Goal: Task Accomplishment & Management: Complete application form

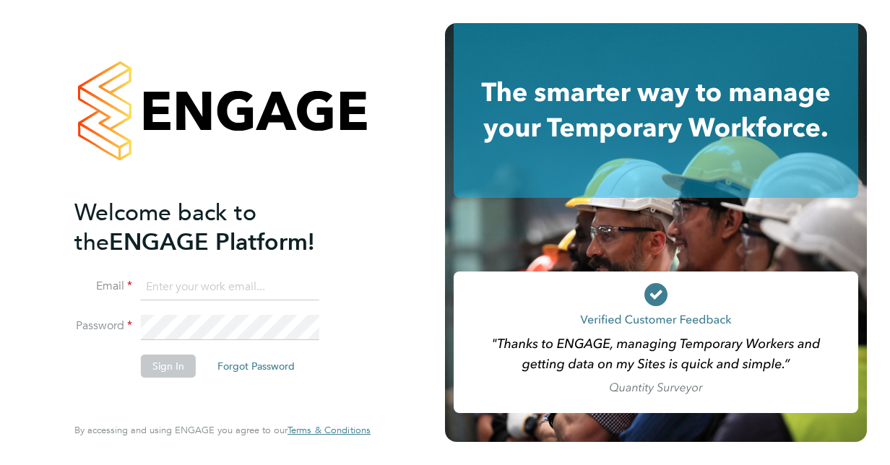
type input "[EMAIL_ADDRESS][DOMAIN_NAME]"
click at [173, 356] on button "Sign In" at bounding box center [168, 366] width 55 height 23
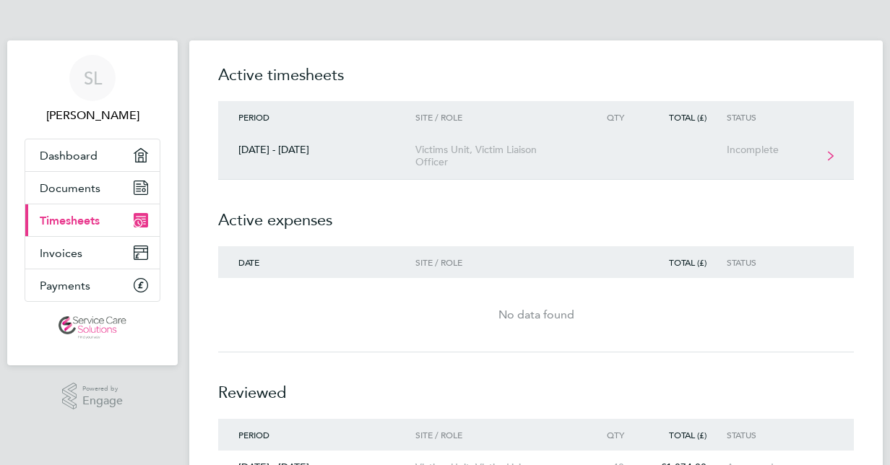
click at [456, 160] on div "Victims Unit, Victim Liaison Officer" at bounding box center [497, 156] width 165 height 25
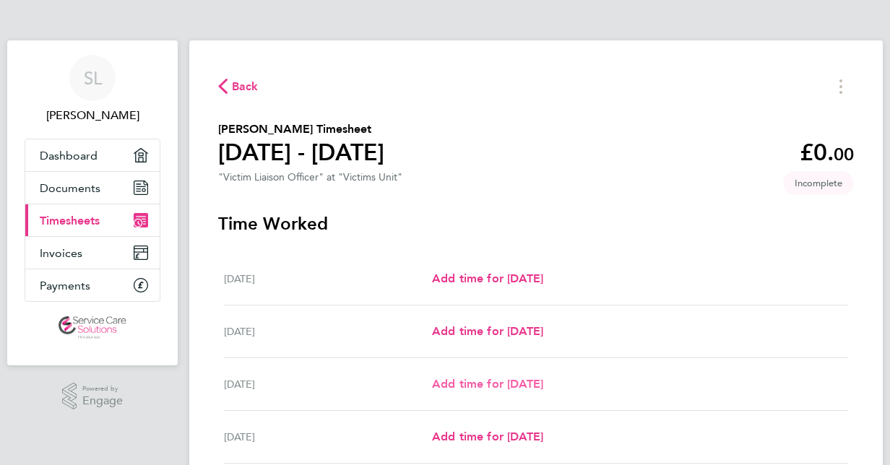
click at [461, 386] on span "Add time for Wed 01 Oct" at bounding box center [487, 384] width 111 height 14
select select "30"
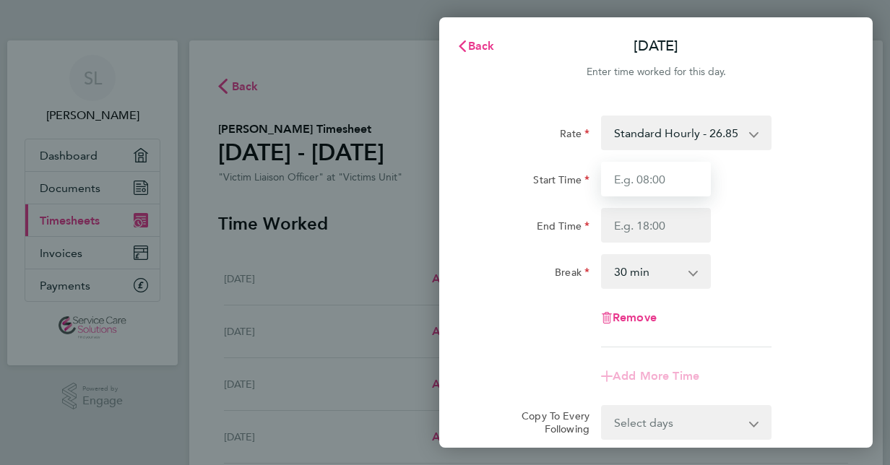
click at [653, 184] on input "Start Time" at bounding box center [656, 179] width 110 height 35
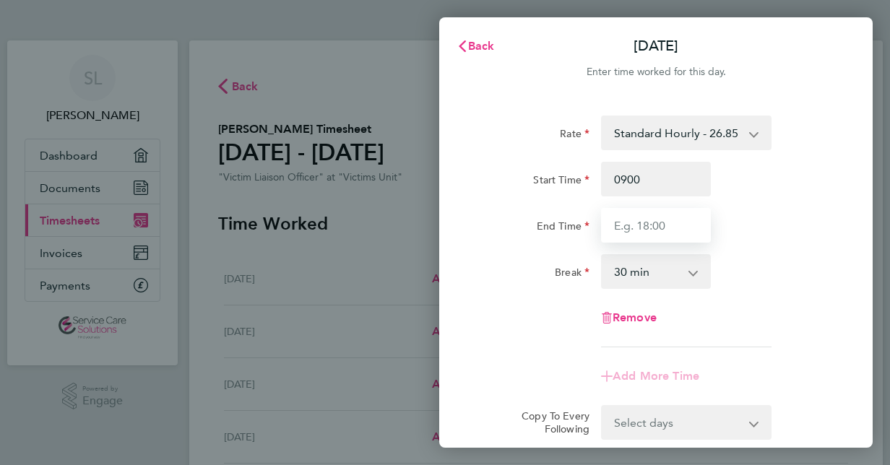
type input "09:00"
click at [628, 234] on input "End Time" at bounding box center [656, 225] width 110 height 35
type input "18:00"
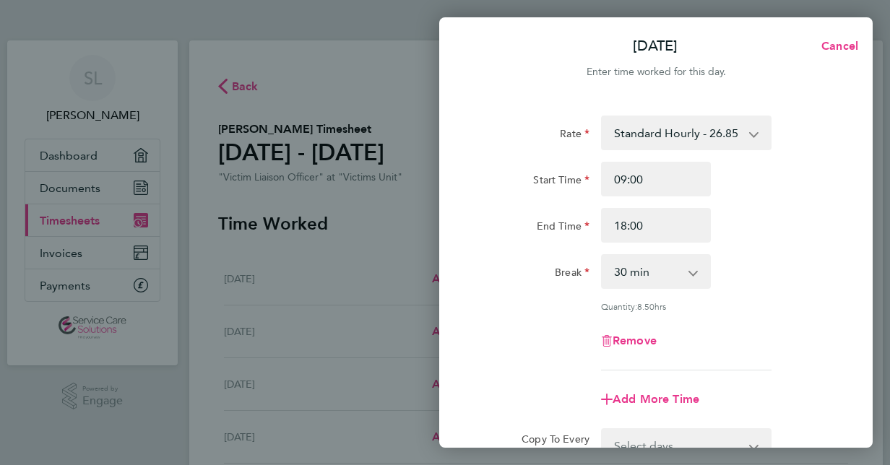
click at [774, 252] on div "Rate Standard Hourly - 26.85 Start Time 09:00 End Time 18:00 Break 0 min 15 min…" at bounding box center [655, 243] width 352 height 255
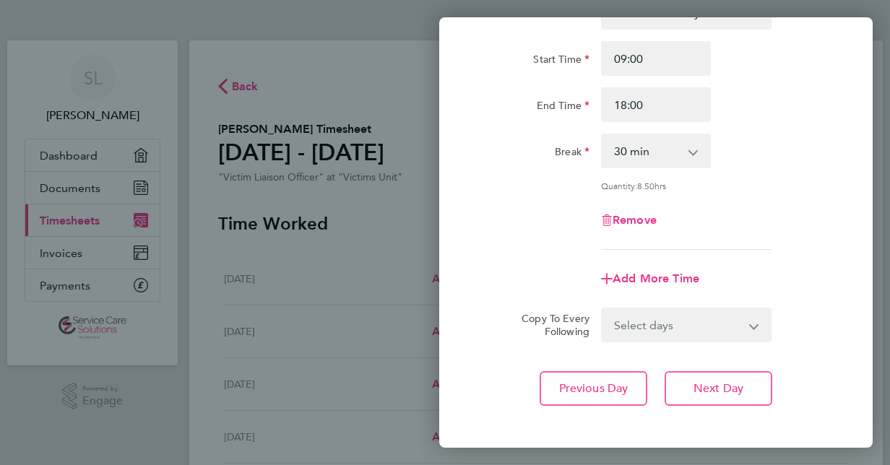
scroll to position [121, 0]
click at [593, 395] on button "Previous Day" at bounding box center [593, 387] width 108 height 35
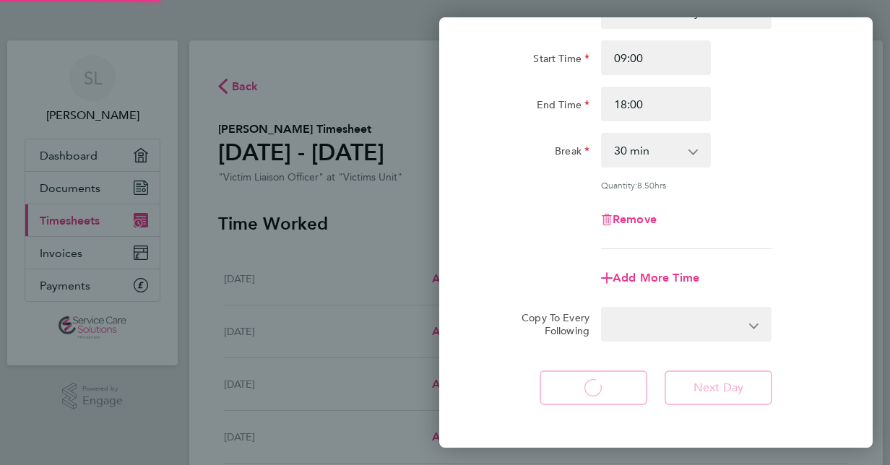
select select "30"
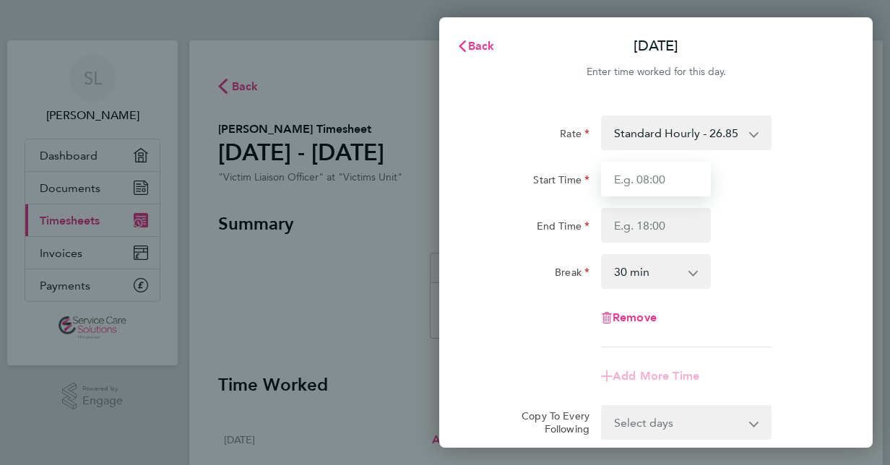
click at [674, 173] on input "Start Time" at bounding box center [656, 179] width 110 height 35
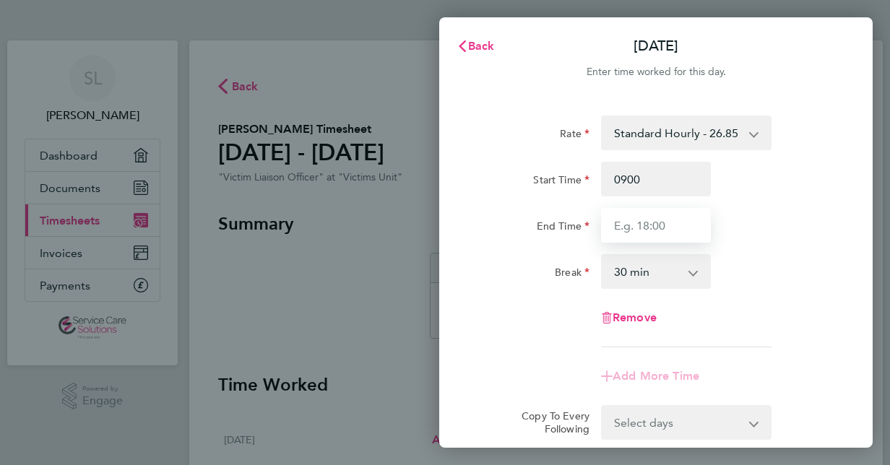
type input "09:00"
click at [607, 232] on input "End Time" at bounding box center [656, 225] width 110 height 35
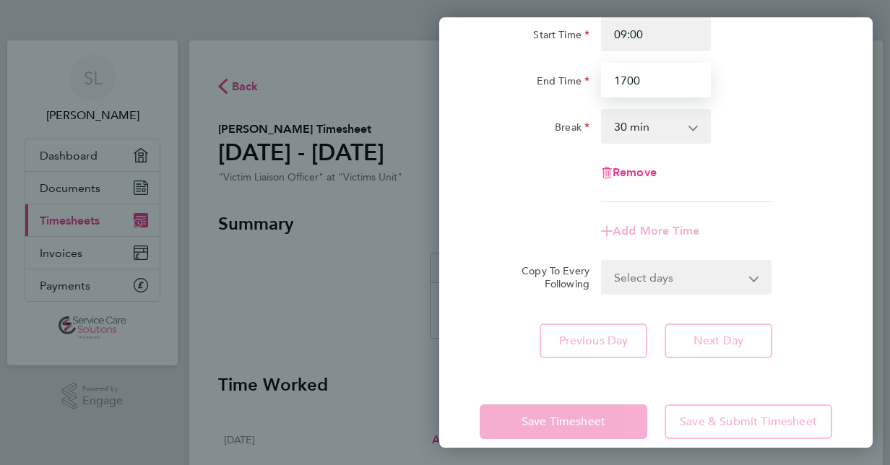
scroll to position [146, 0]
type input "17:00"
click at [518, 310] on div "Rate Standard Hourly - 26.85 Start Time 09:00 End Time 17:00 Break 0 min 15 min…" at bounding box center [655, 163] width 433 height 422
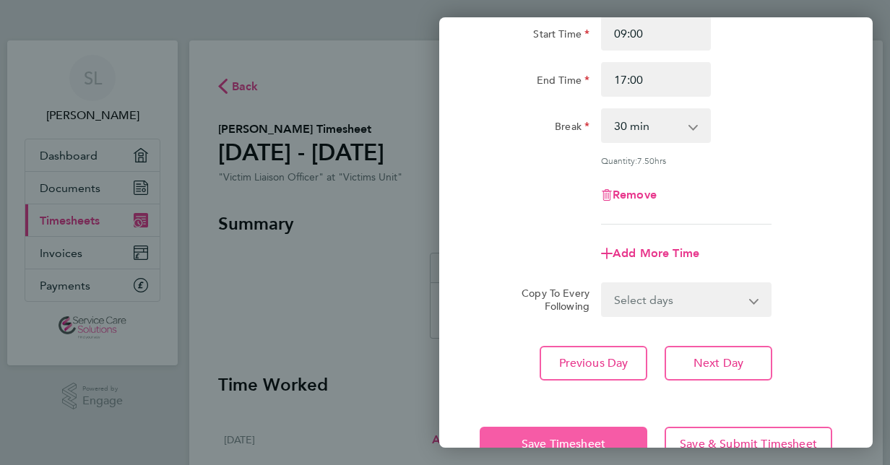
click at [514, 430] on button "Save Timesheet" at bounding box center [563, 444] width 168 height 35
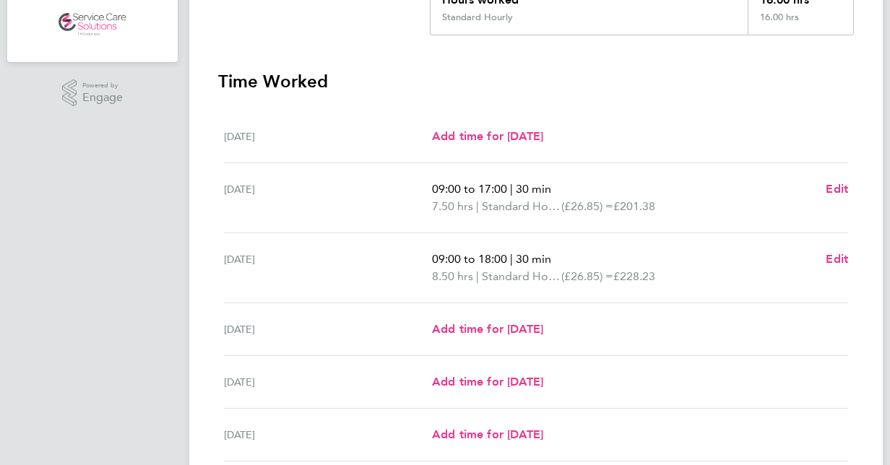
scroll to position [305, 0]
click at [529, 134] on span "Add time for Mon 29 Sep" at bounding box center [487, 135] width 111 height 14
select select "30"
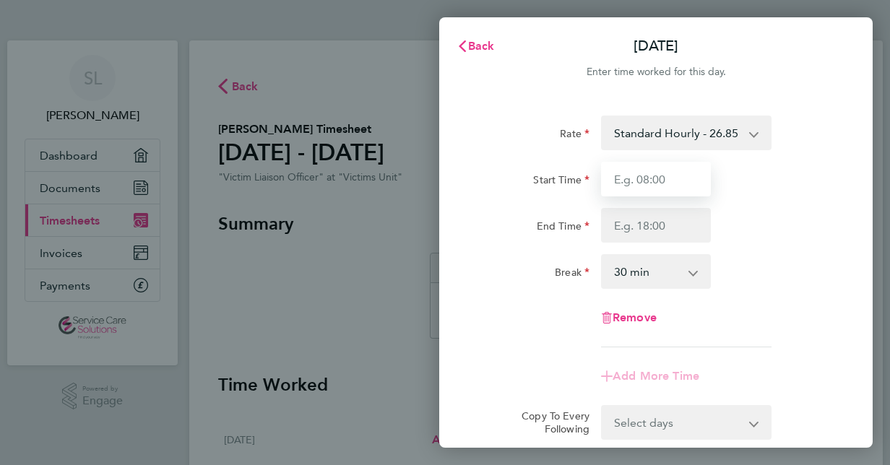
click at [638, 188] on input "Start Time" at bounding box center [656, 179] width 110 height 35
type input "09:00"
type input "17:00"
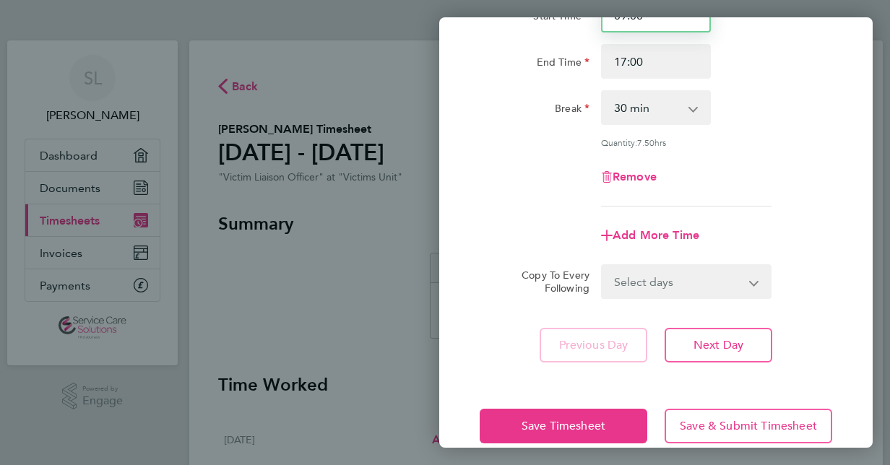
scroll to position [165, 0]
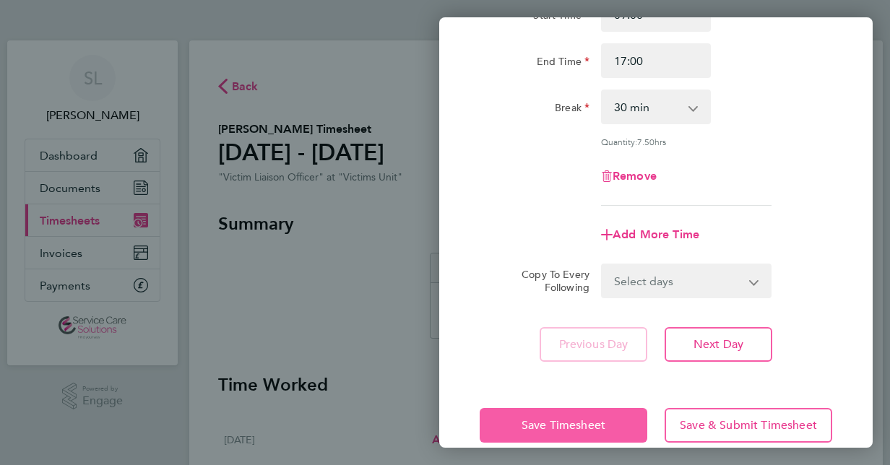
click at [544, 413] on button "Save Timesheet" at bounding box center [563, 425] width 168 height 35
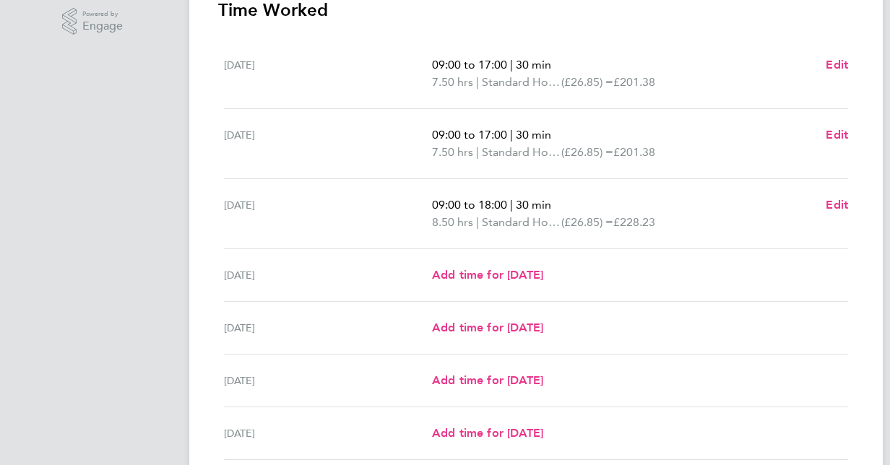
scroll to position [375, 0]
click at [532, 267] on span "Add time for Thu 02 Oct" at bounding box center [487, 274] width 111 height 14
select select "30"
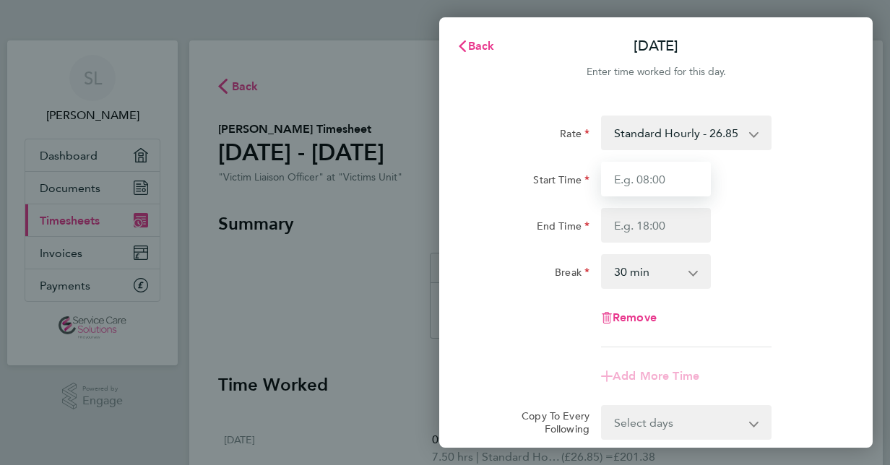
click at [651, 181] on input "Start Time" at bounding box center [656, 179] width 110 height 35
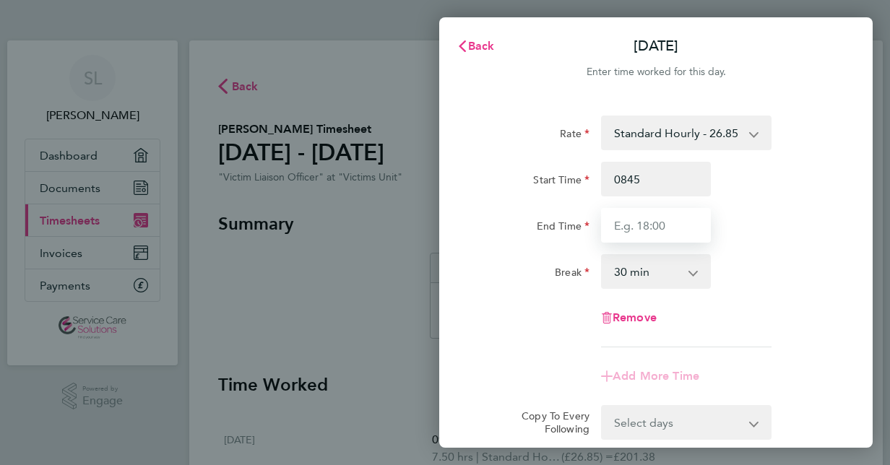
type input "08:45"
click at [641, 232] on input "End Time" at bounding box center [656, 225] width 110 height 35
type input "16:00"
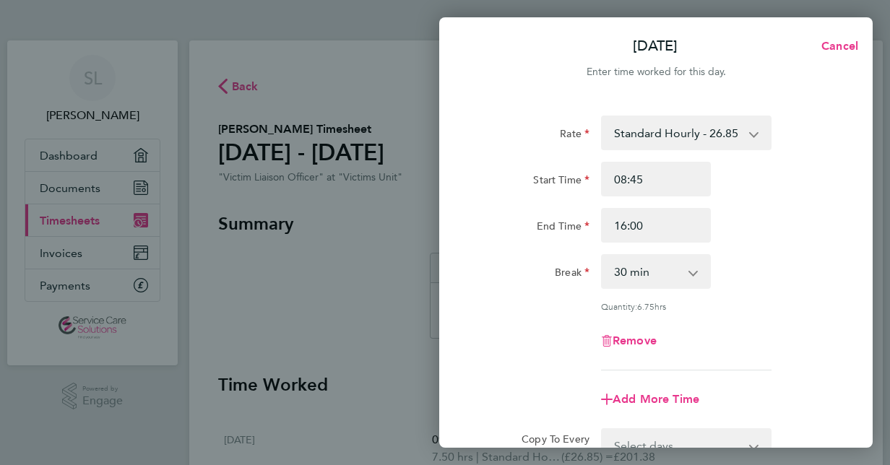
click at [771, 248] on div "Rate Standard Hourly - 26.85 Start Time 08:45 End Time 16:00 Break 0 min 15 min…" at bounding box center [655, 243] width 352 height 255
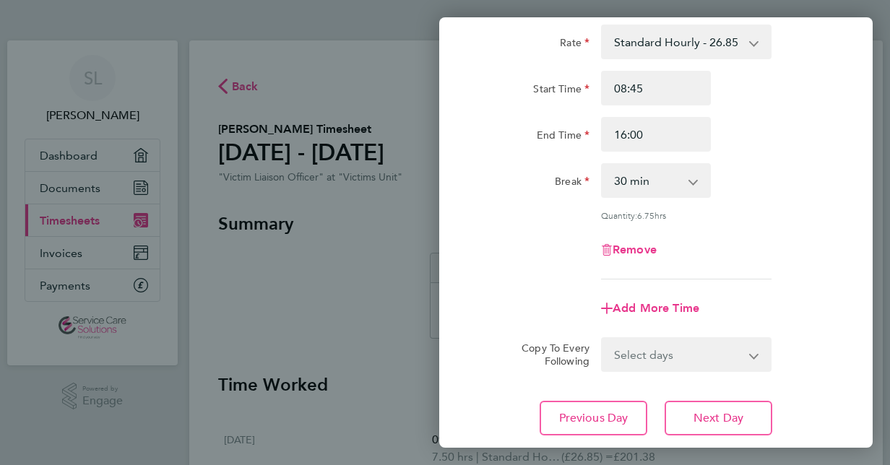
scroll to position [163, 0]
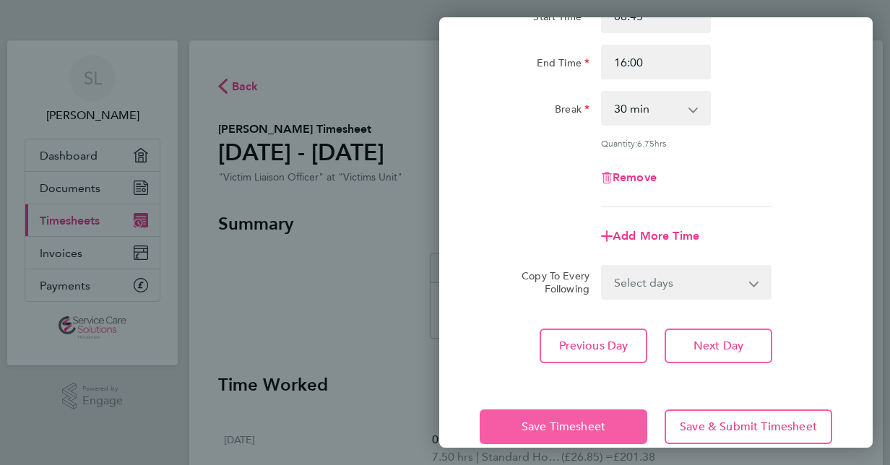
click at [573, 425] on span "Save Timesheet" at bounding box center [563, 426] width 84 height 14
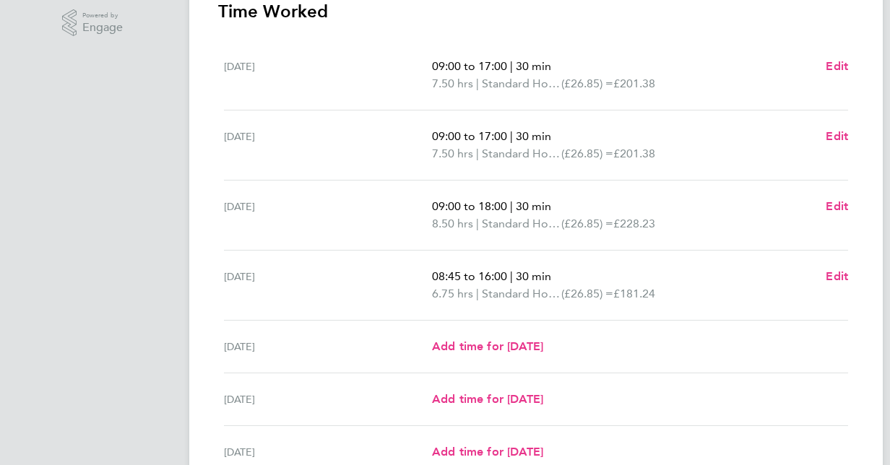
scroll to position [378, 0]
